Goal: Transaction & Acquisition: Book appointment/travel/reservation

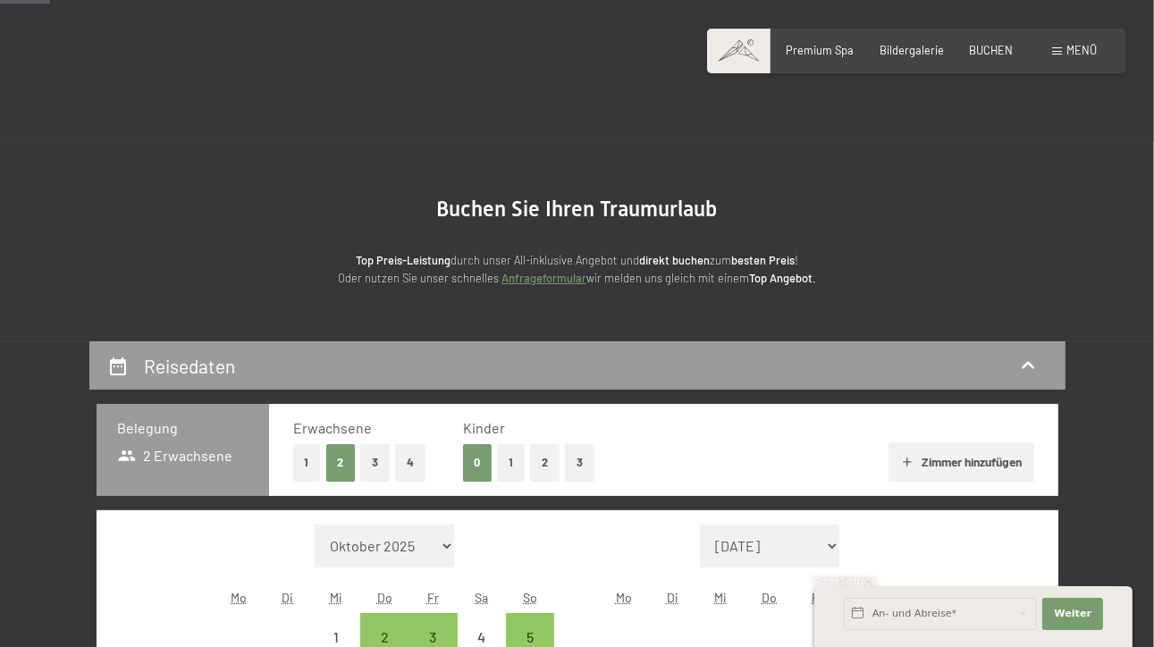
scroll to position [268, 0]
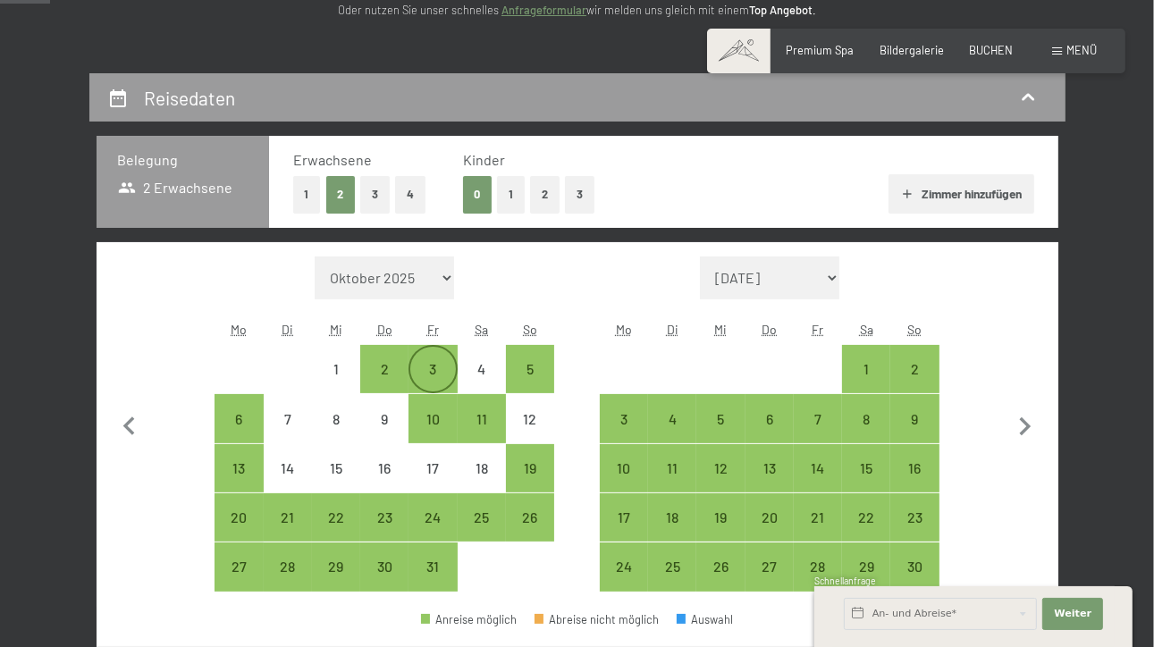
click at [435, 357] on div "3" at bounding box center [432, 369] width 45 height 45
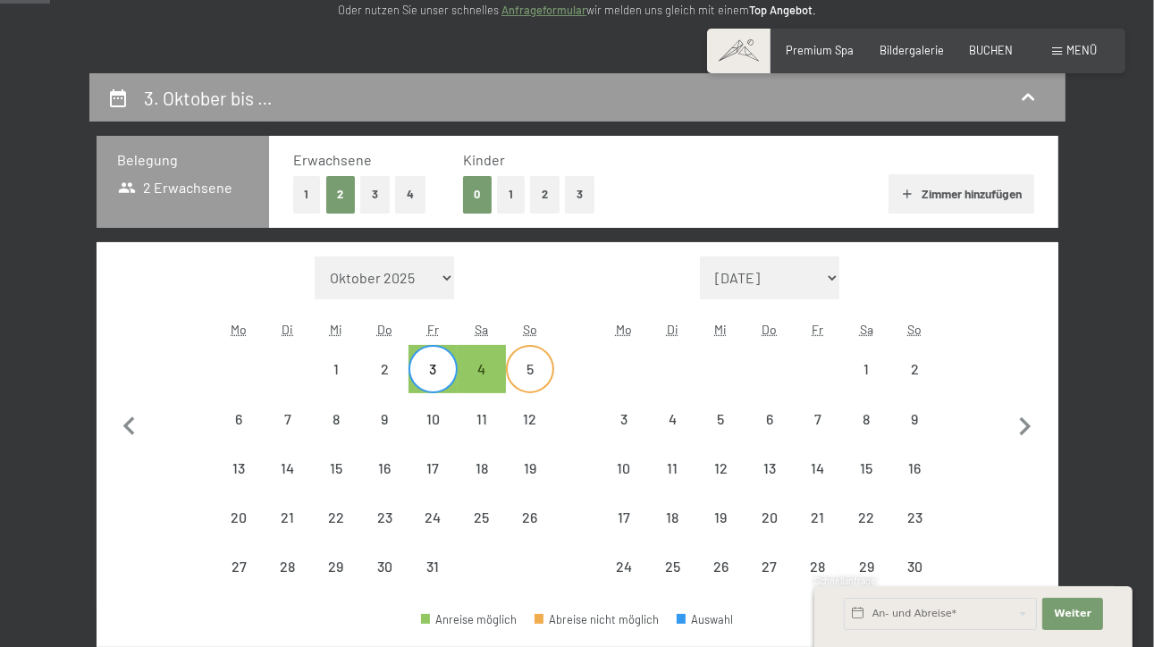
click at [530, 374] on span "Einwilligung Marketing*" at bounding box center [477, 375] width 147 height 18
click at [395, 374] on input "Einwilligung Marketing*" at bounding box center [386, 375] width 18 height 18
click at [529, 369] on span "Einwilligung Marketing*" at bounding box center [477, 375] width 147 height 18
click at [395, 369] on input "Einwilligung Marketing*" at bounding box center [386, 375] width 18 height 18
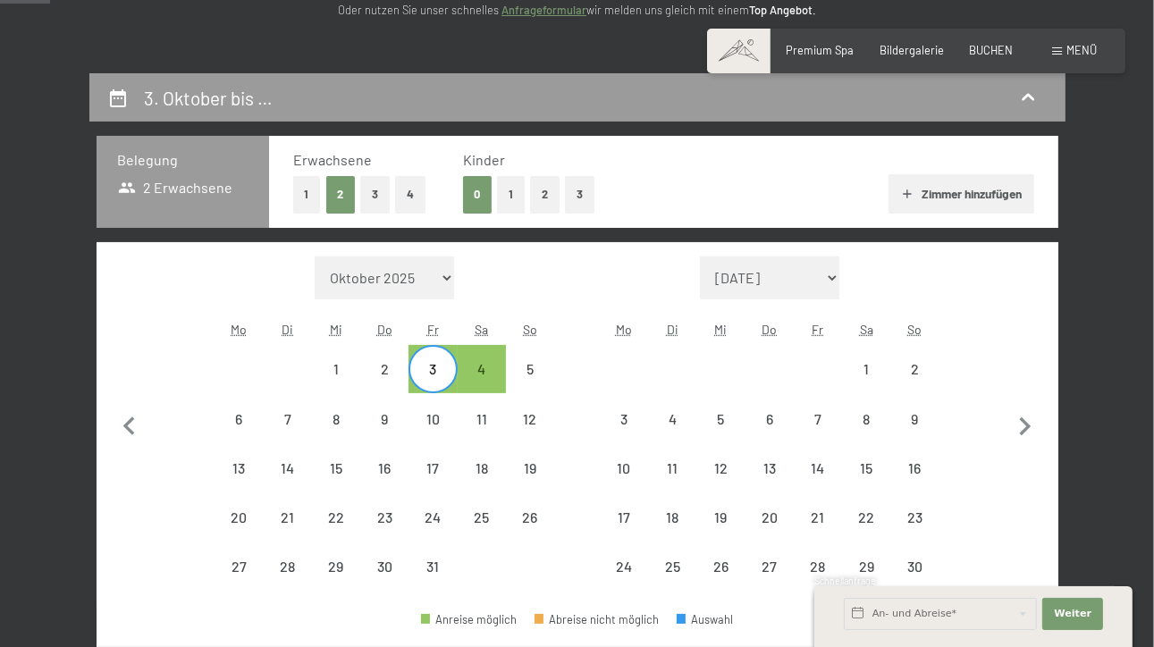
click at [479, 367] on span "Einwilligung Marketing*" at bounding box center [477, 375] width 147 height 18
click at [395, 367] on input "Einwilligung Marketing*" at bounding box center [386, 375] width 18 height 18
click at [532, 360] on div "5" at bounding box center [530, 369] width 45 height 45
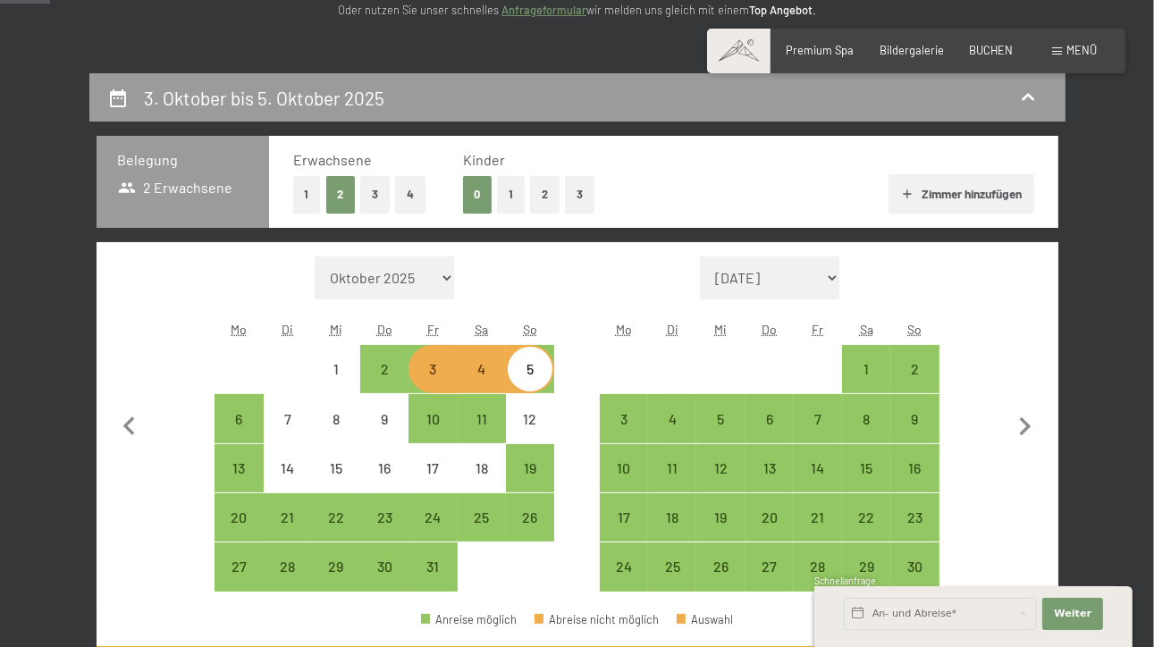
click at [532, 360] on div "5" at bounding box center [530, 369] width 45 height 45
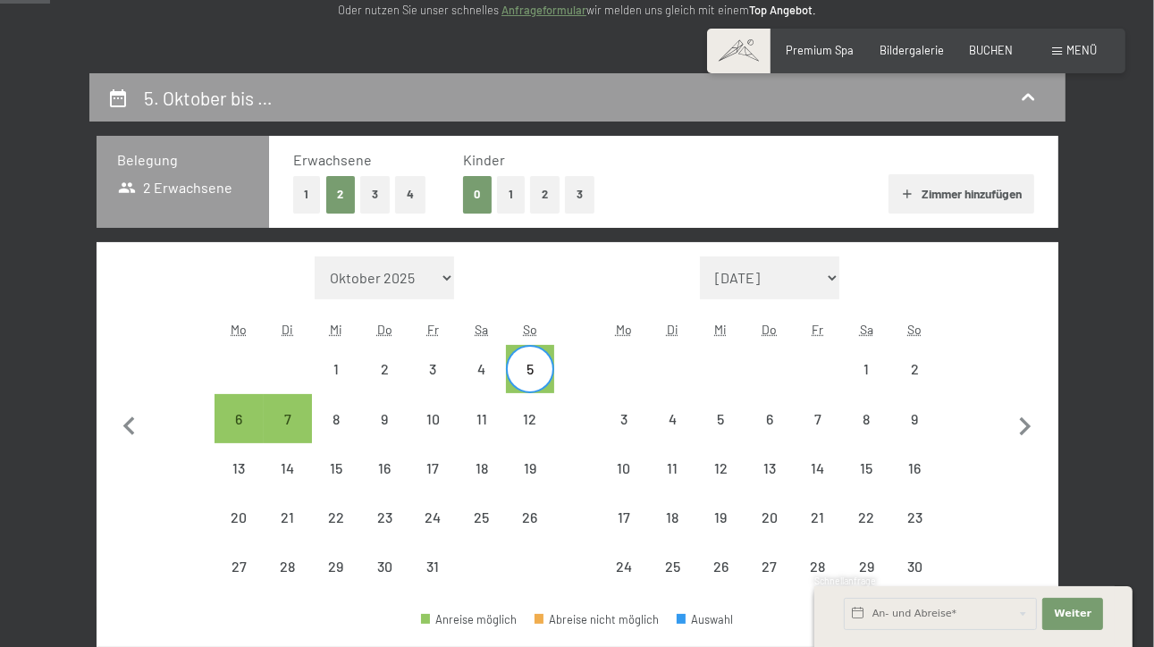
click at [535, 381] on div "5" at bounding box center [530, 384] width 45 height 45
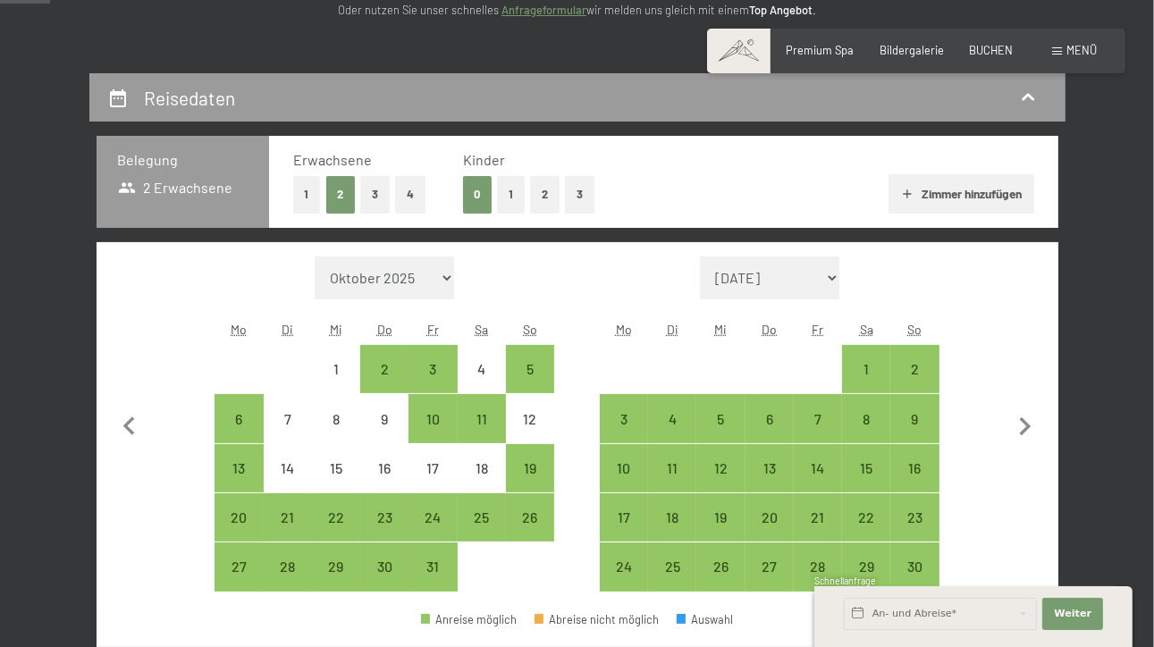
click at [449, 369] on span "Einwilligung Marketing*" at bounding box center [477, 375] width 147 height 18
click at [395, 369] on input "Einwilligung Marketing*" at bounding box center [386, 375] width 18 height 18
checkbox input "false"
